Goal: Task Accomplishment & Management: Manage account settings

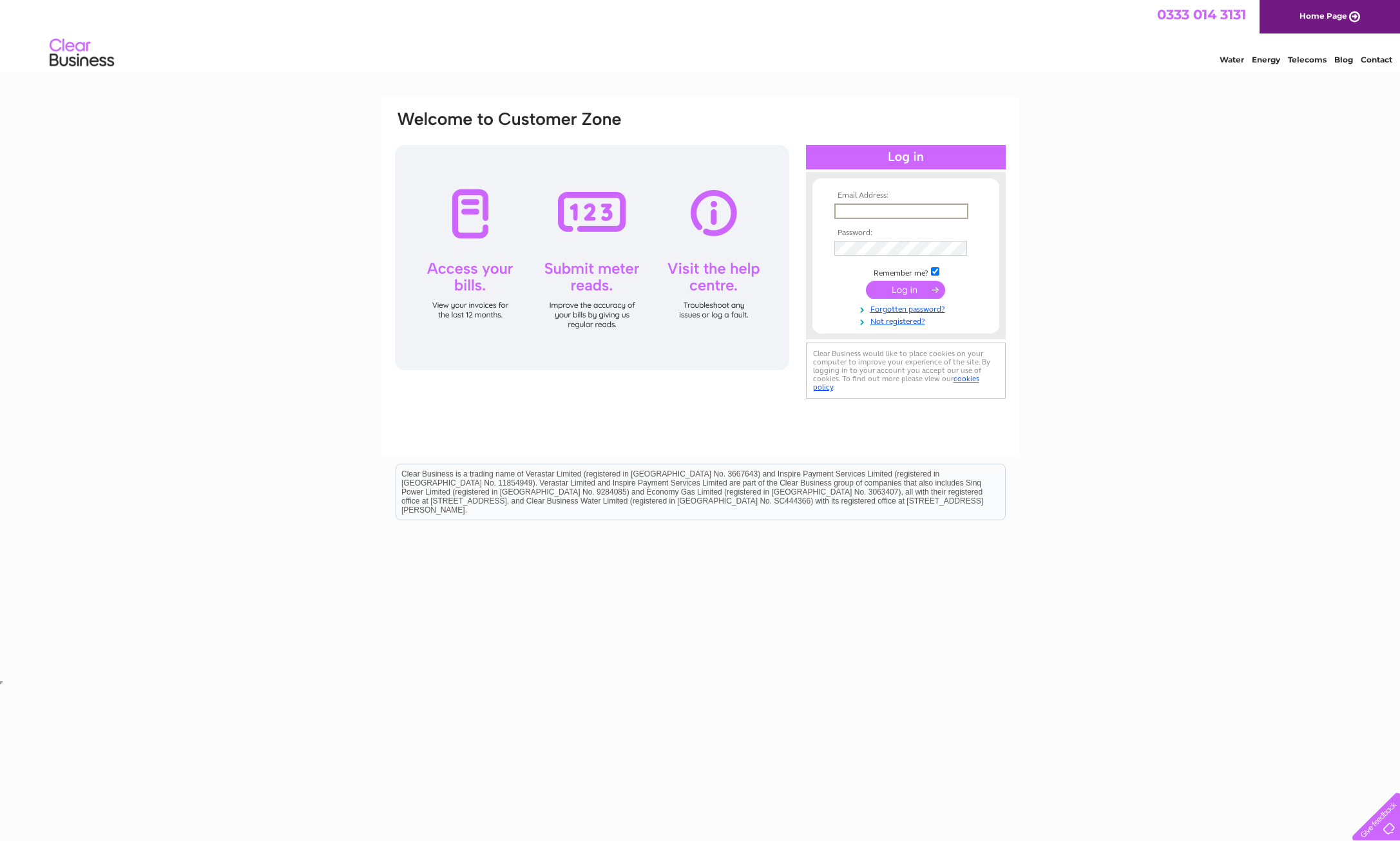
type input "[EMAIL_ADDRESS][DOMAIN_NAME]"
click at [901, 286] on input "submit" at bounding box center [906, 288] width 79 height 18
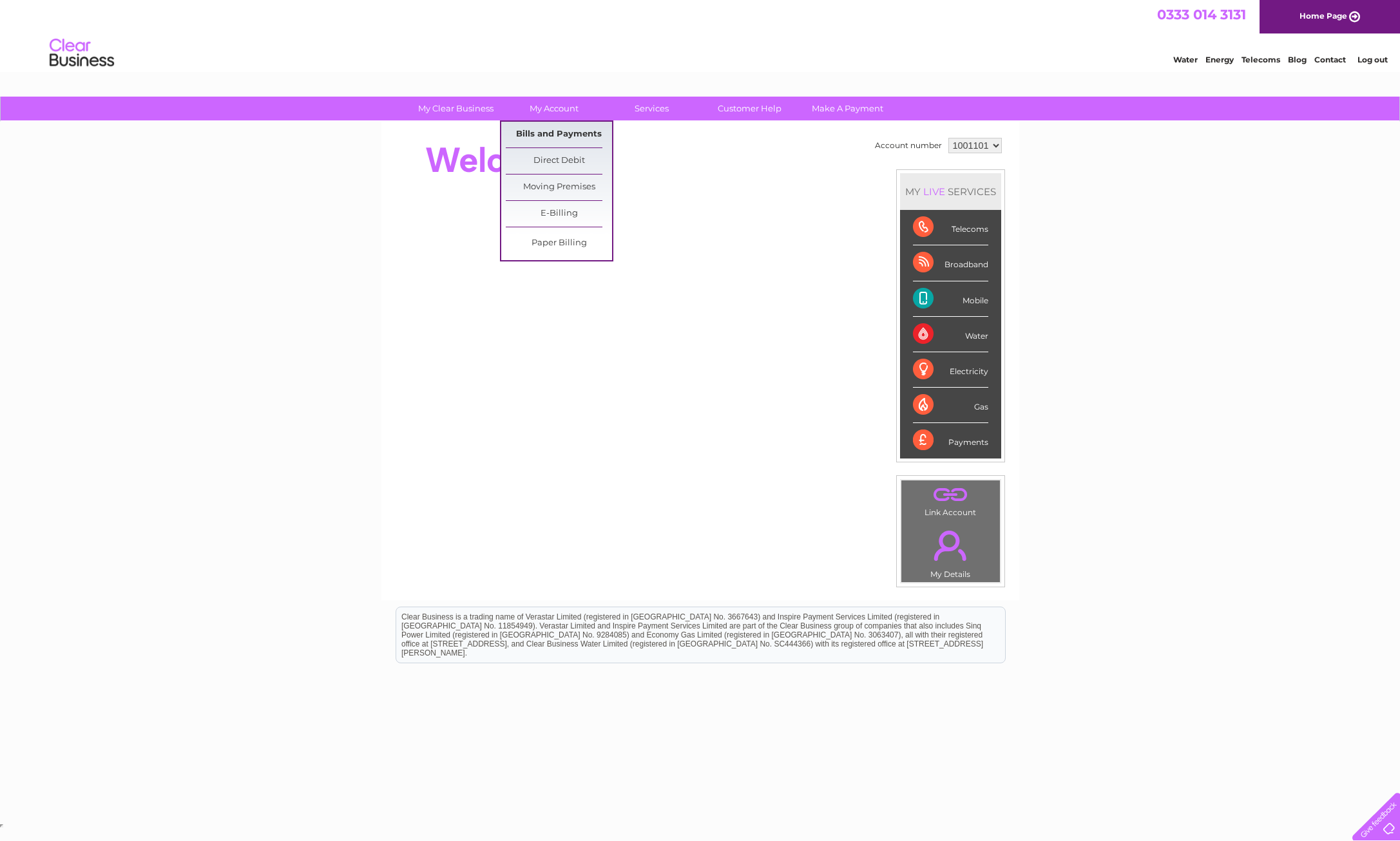
click at [551, 129] on link "Bills and Payments" at bounding box center [559, 134] width 106 height 26
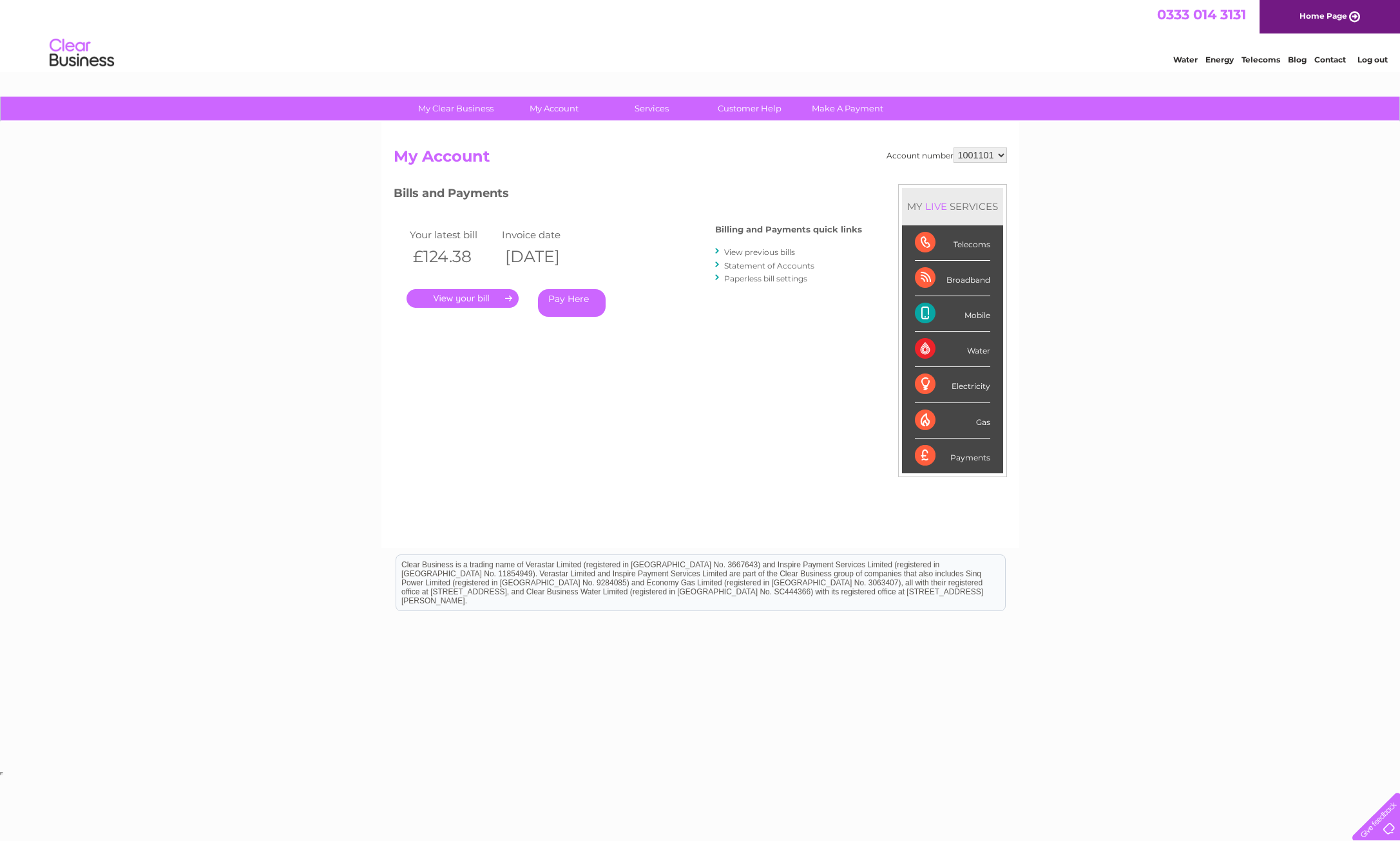
click at [498, 295] on link "." at bounding box center [462, 298] width 112 height 19
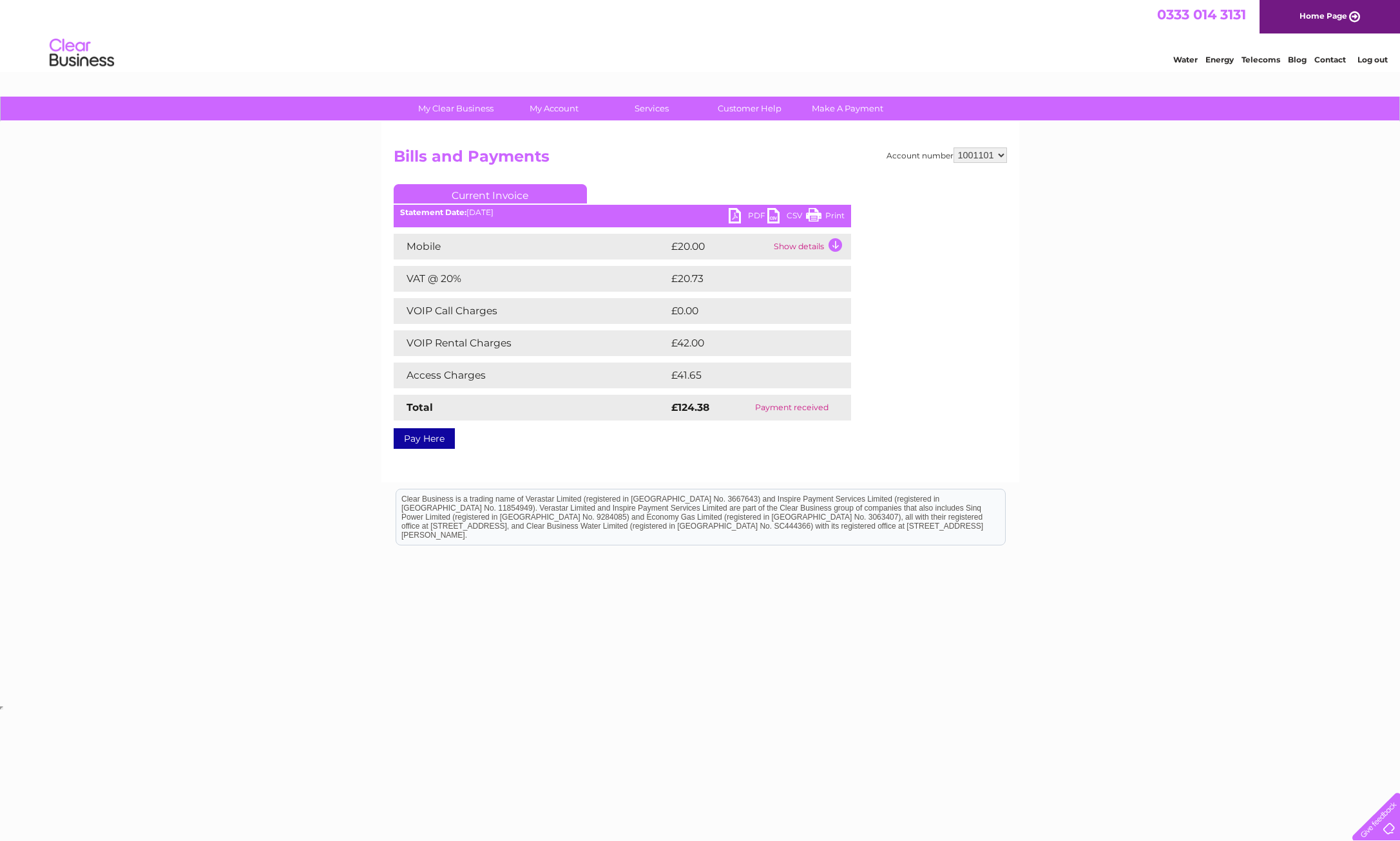
click at [747, 214] on link "PDF" at bounding box center [748, 216] width 39 height 19
